Goal: Register for event/course

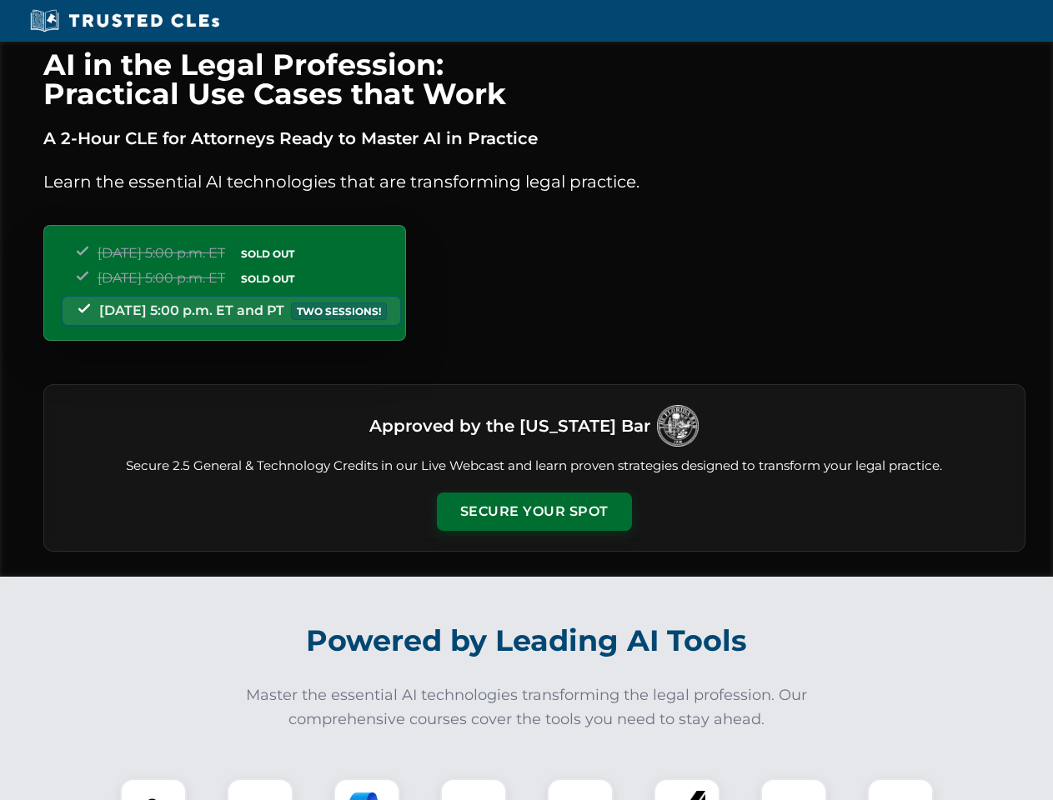
click at [533, 512] on button "Secure Your Spot" at bounding box center [534, 512] width 195 height 38
click at [153, 789] on img at bounding box center [153, 812] width 48 height 48
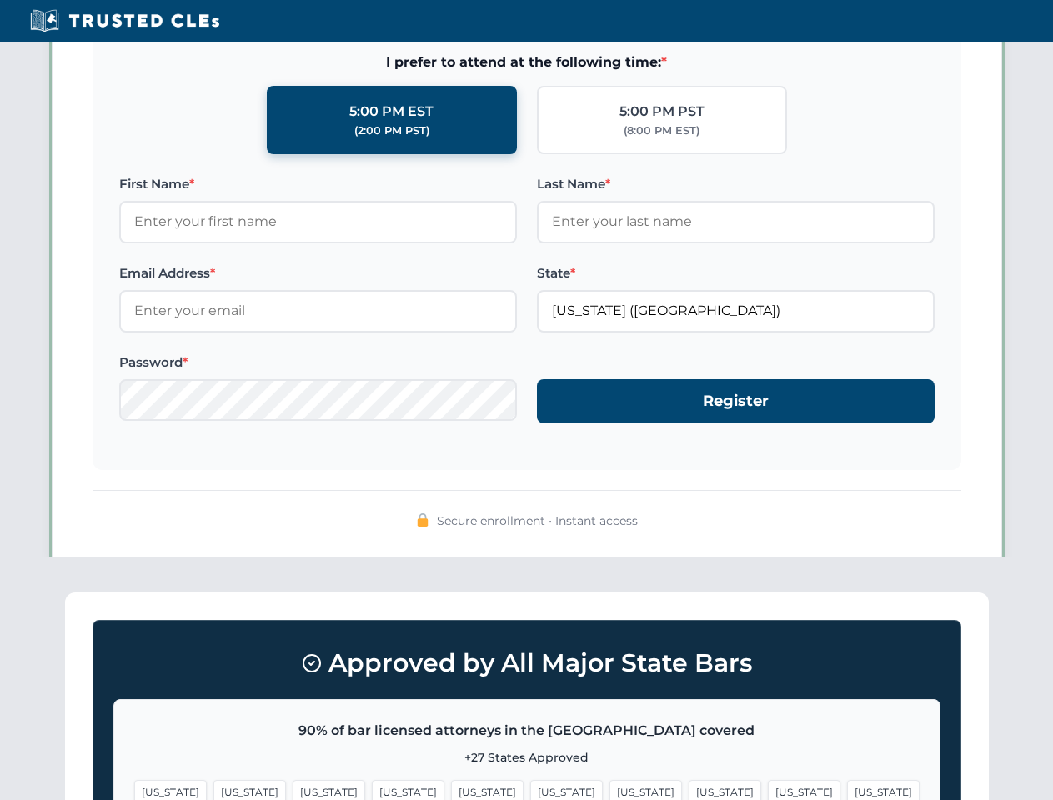
click at [609, 789] on span "[US_STATE]" at bounding box center [645, 792] width 73 height 24
click at [768, 789] on span "[US_STATE]" at bounding box center [804, 792] width 73 height 24
